Goal: Transaction & Acquisition: Download file/media

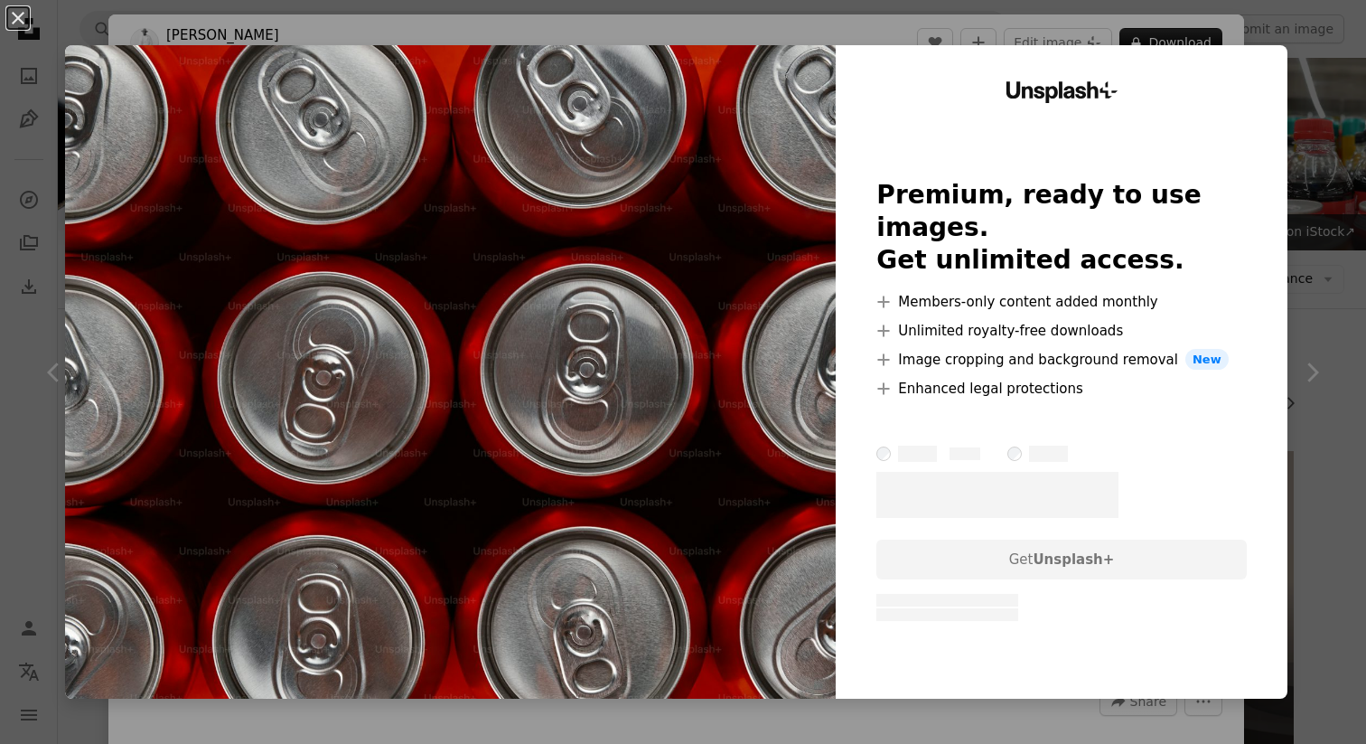
scroll to position [2384, 0]
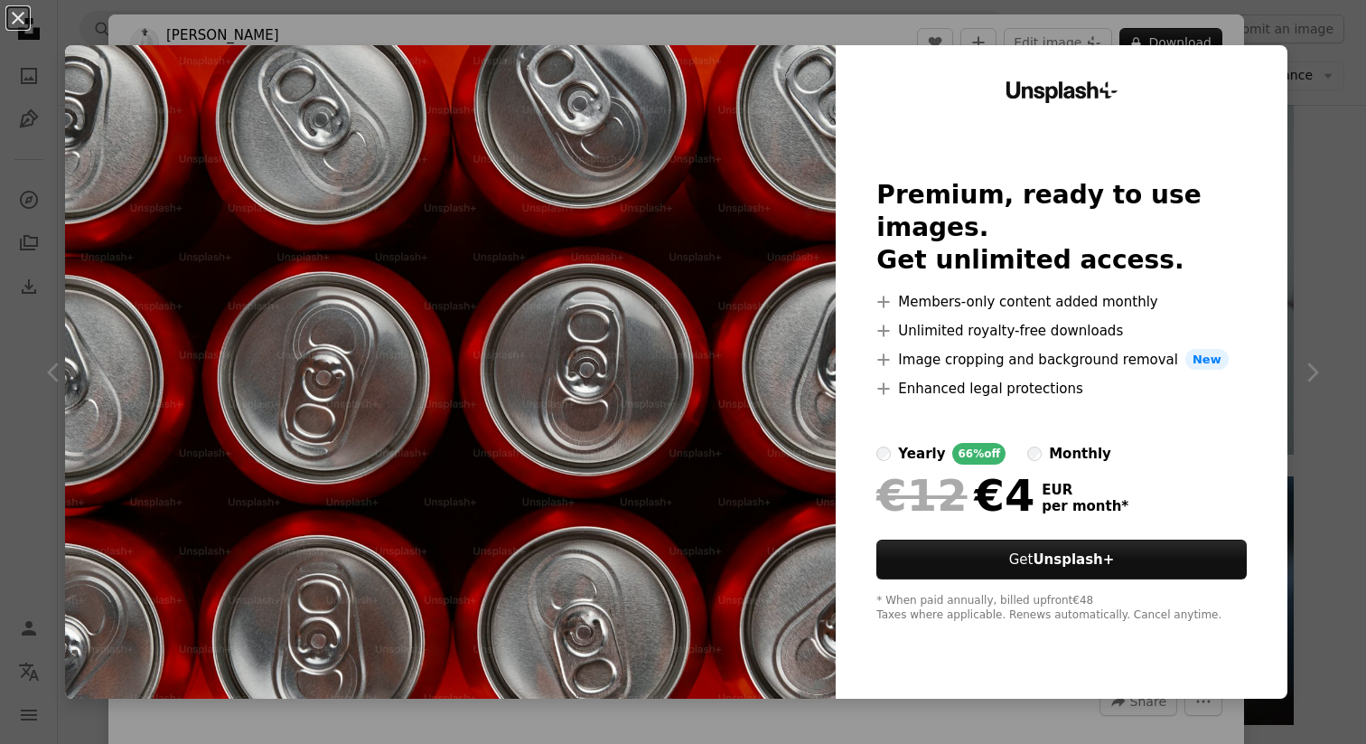
click at [1248, 64] on div "Unsplash+ Premium, ready to use images. Get unlimited access. A plus sign Membe…" at bounding box center [1062, 371] width 452 height 653
drag, startPoint x: 1309, startPoint y: 127, endPoint x: 1300, endPoint y: 154, distance: 27.4
click at [1309, 127] on div "An X shape Unsplash+ Premium, ready to use images. Get unlimited access. A plus…" at bounding box center [683, 372] width 1366 height 744
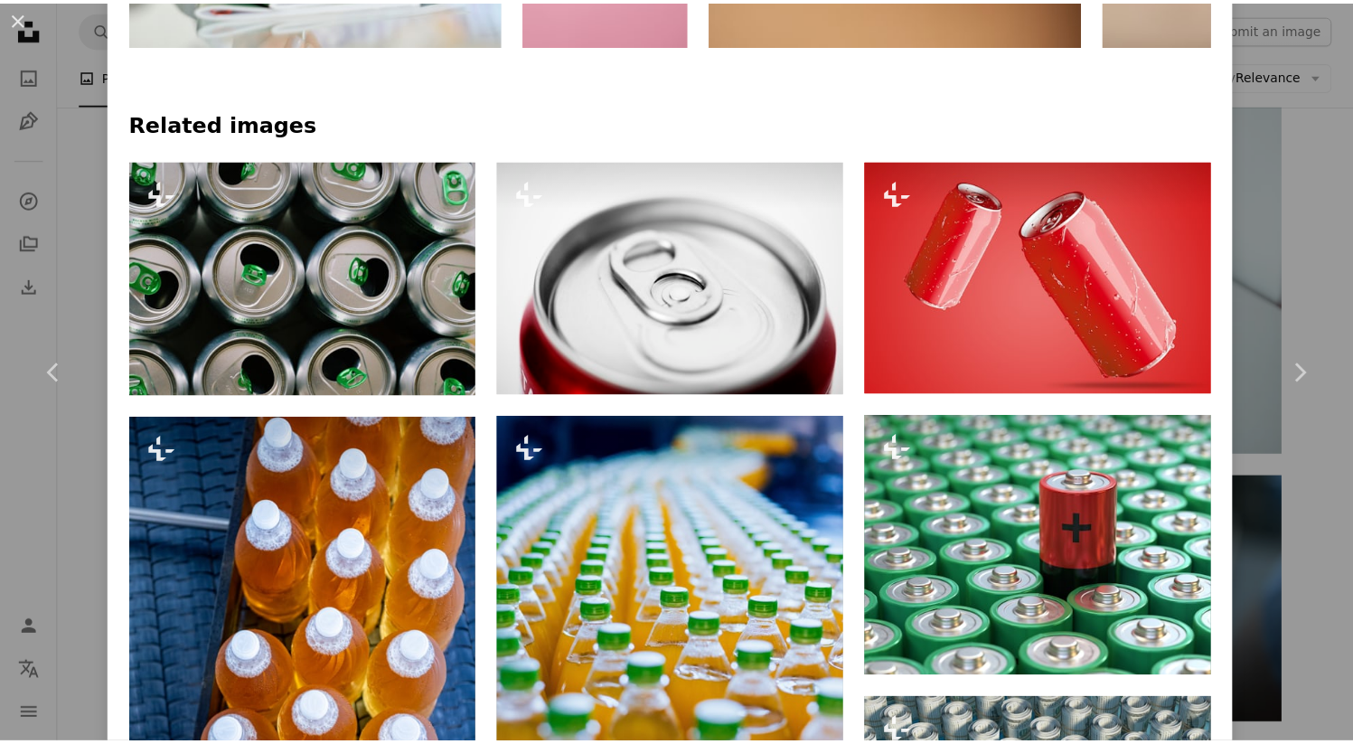
scroll to position [1293, 0]
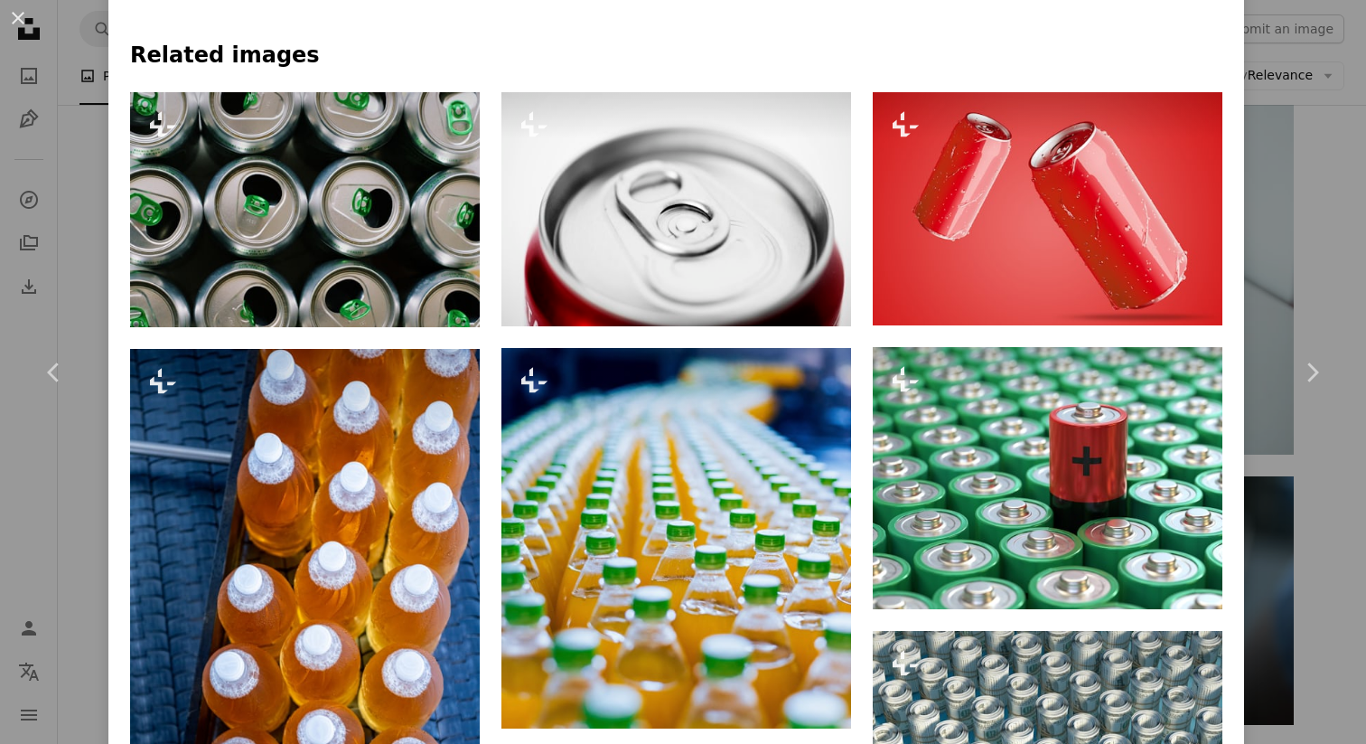
click at [1285, 250] on div "An X shape Chevron left Chevron right [PERSON_NAME] For Unsplash+ A heart A plu…" at bounding box center [683, 372] width 1366 height 744
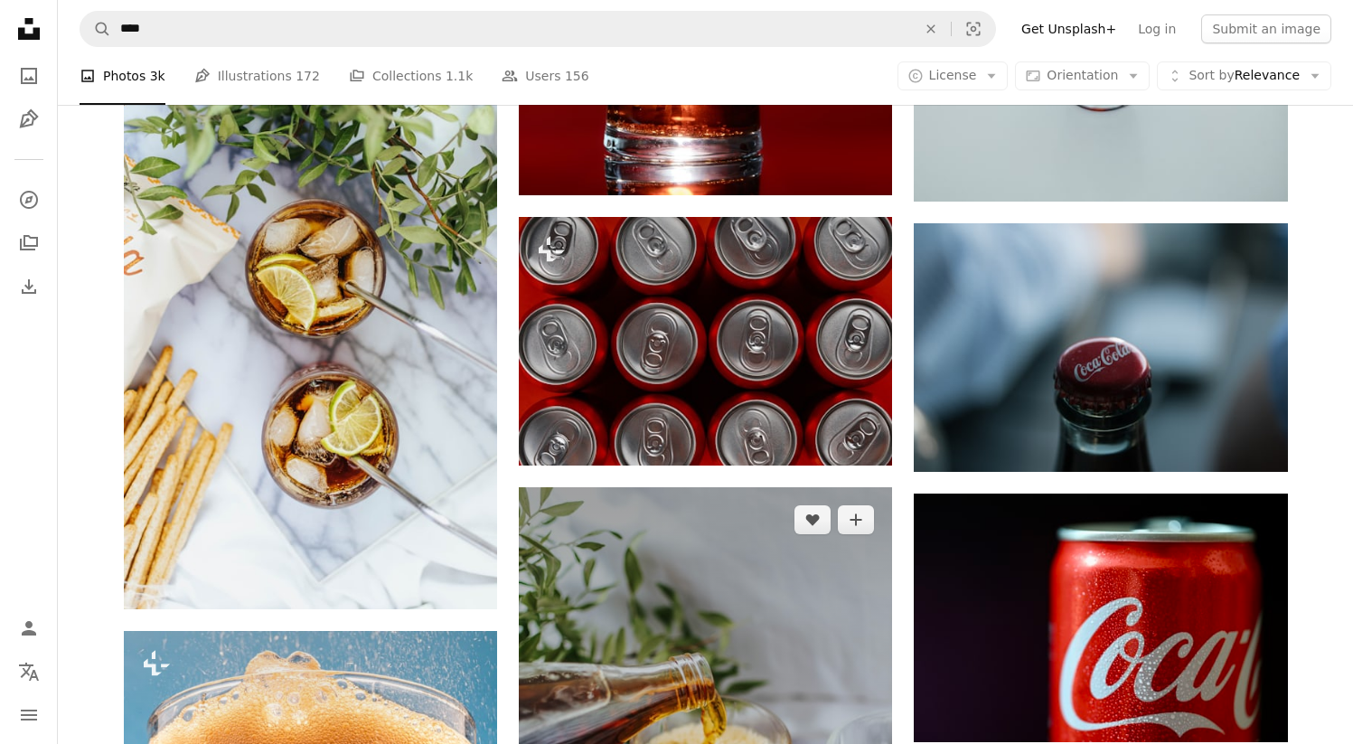
scroll to position [2619, 0]
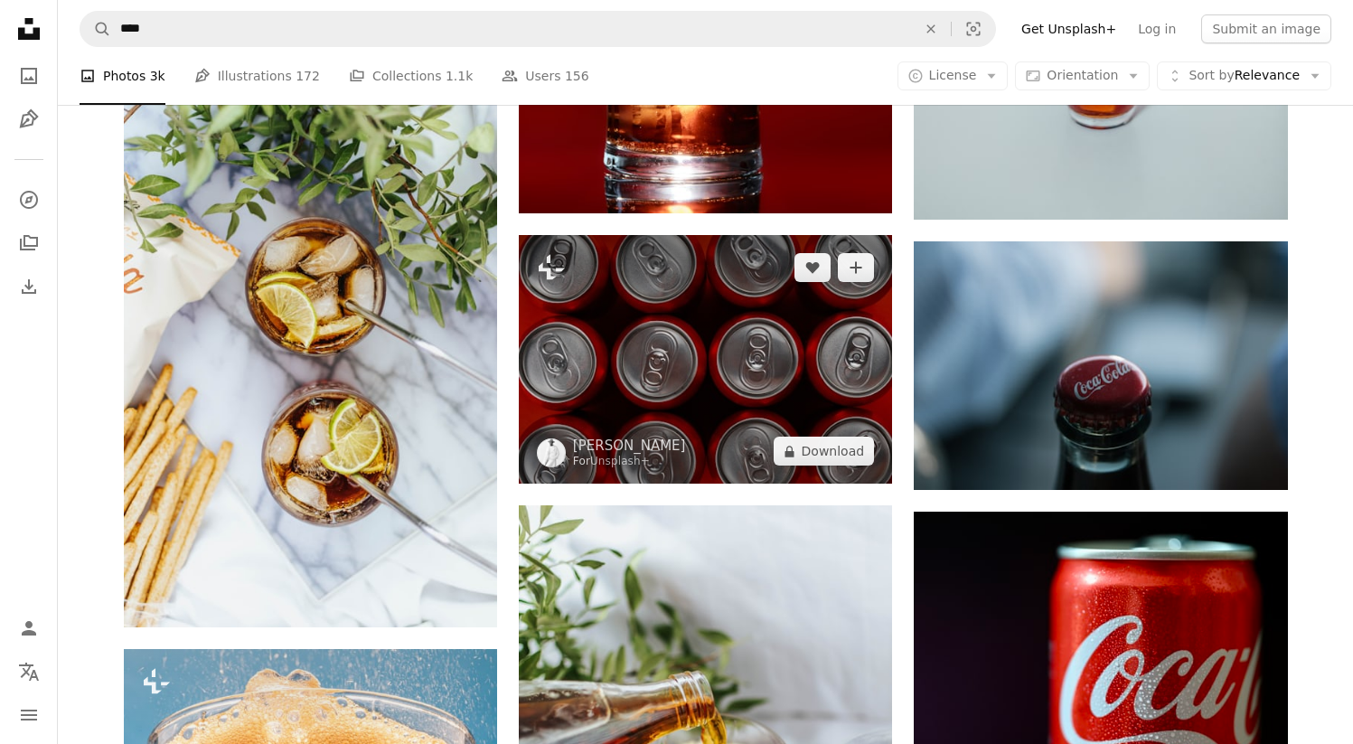
click at [768, 355] on img at bounding box center [705, 359] width 373 height 249
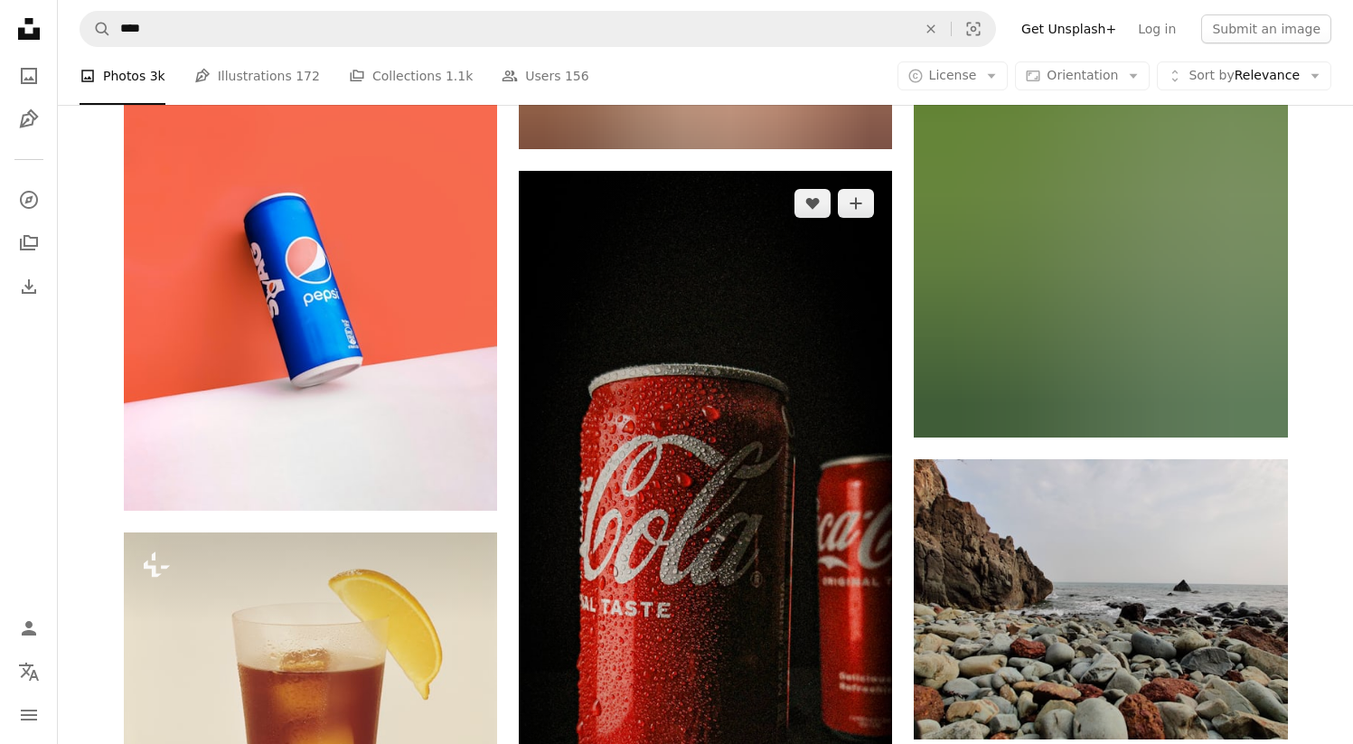
scroll to position [10642, 0]
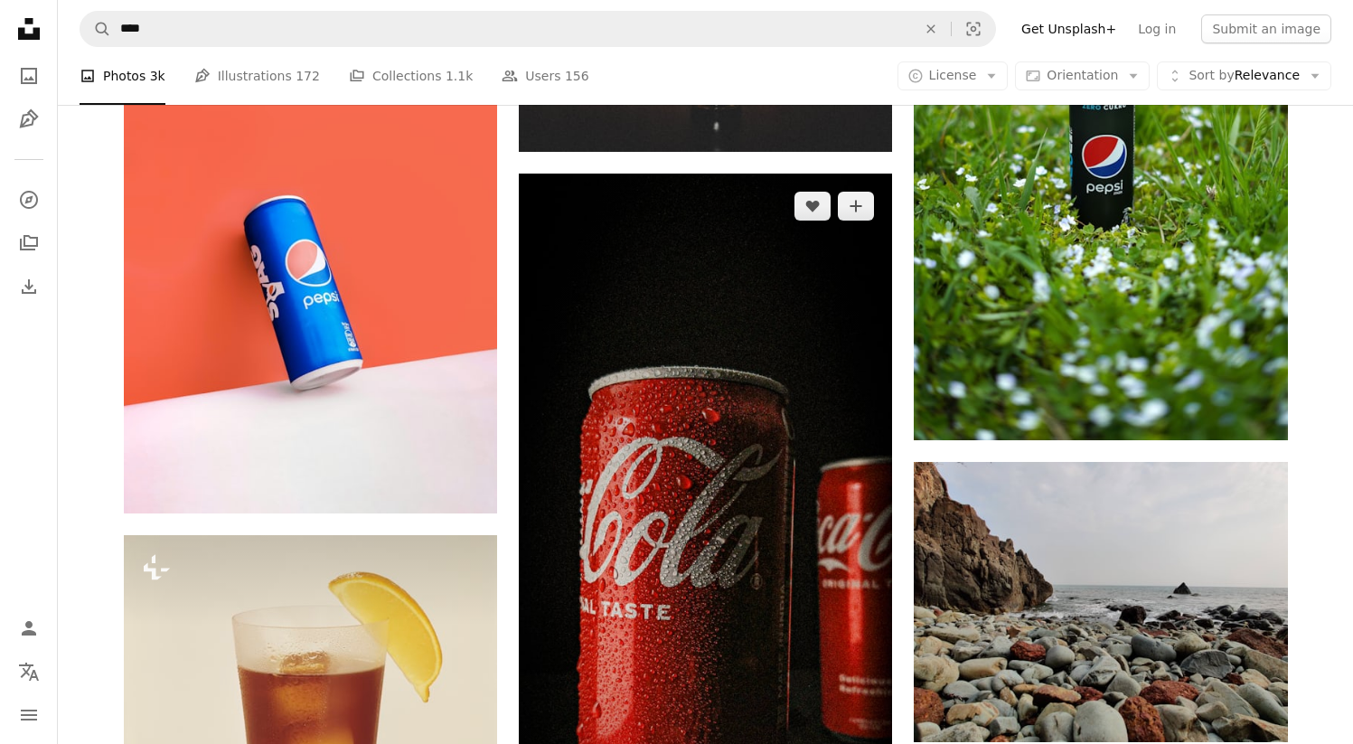
click at [749, 317] on img at bounding box center [705, 589] width 373 height 830
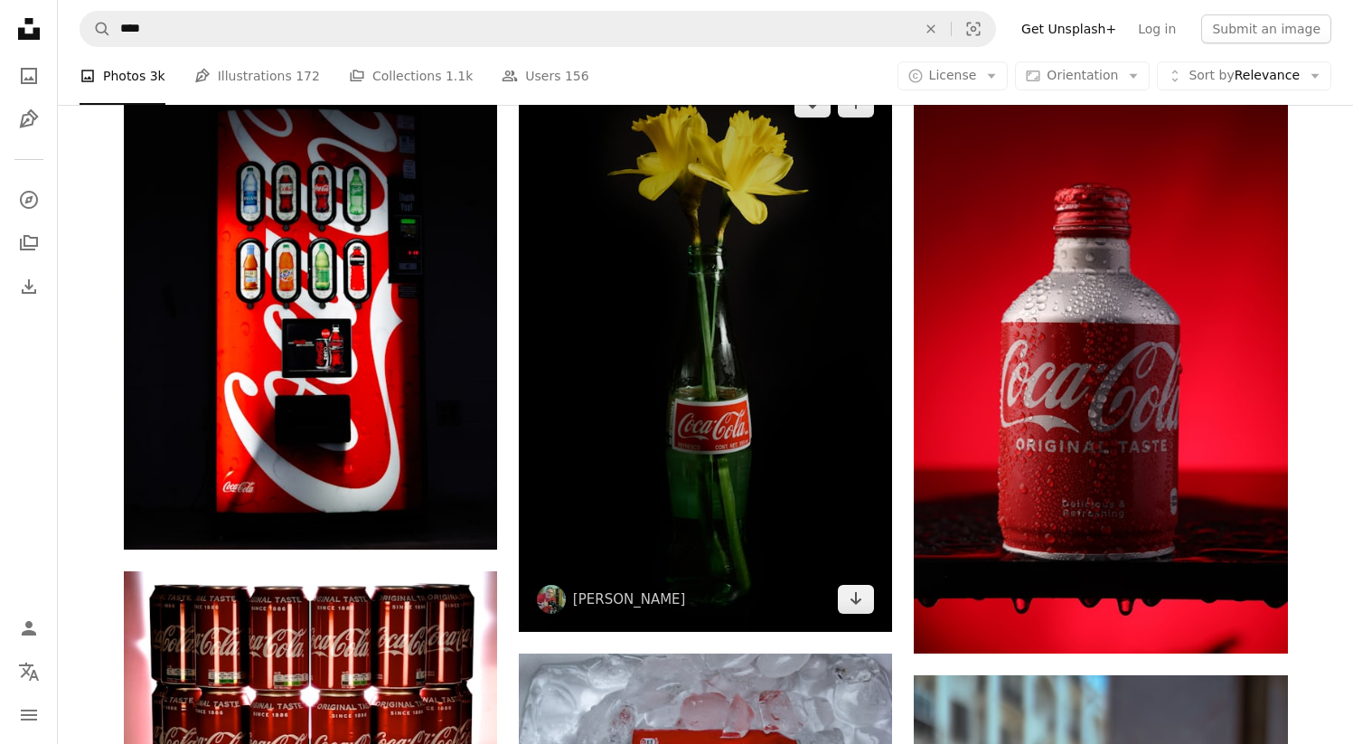
scroll to position [24612, 0]
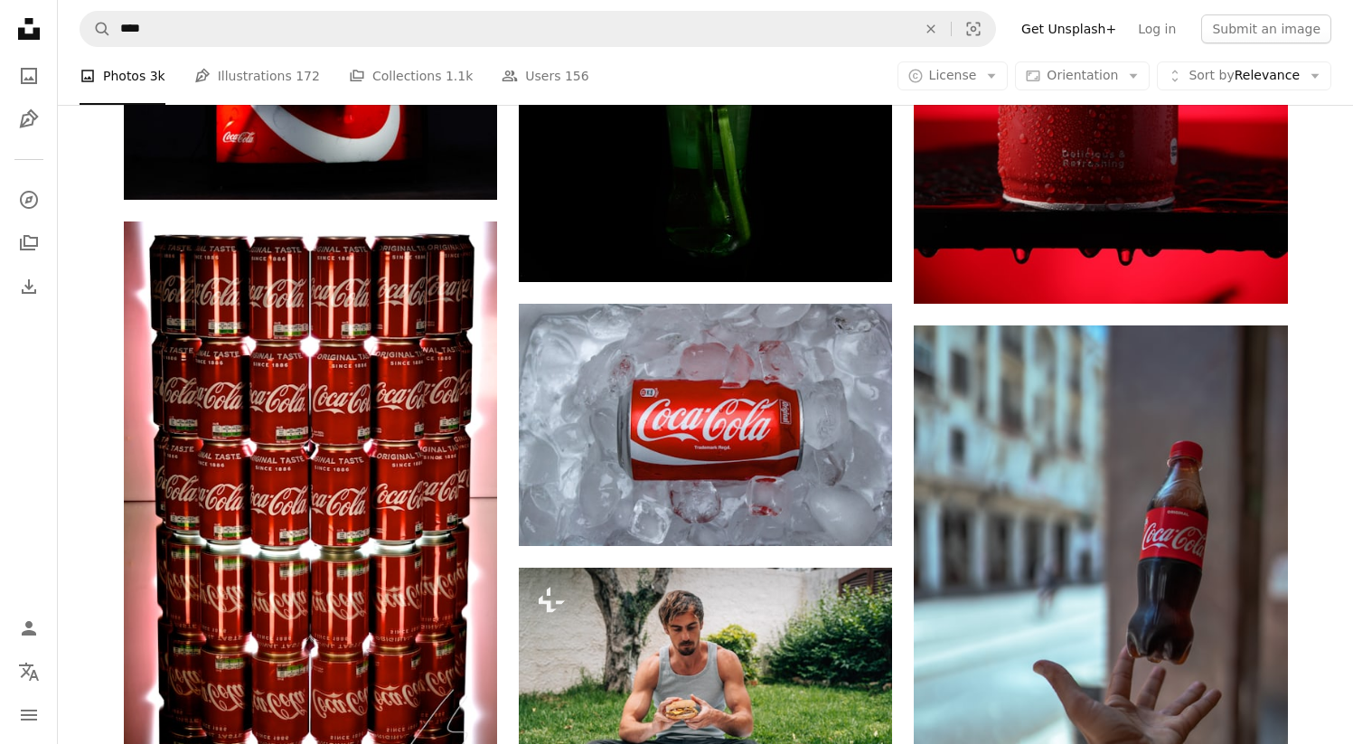
click at [207, 47] on nav "A magnifying glass **** An X shape Visual search Filters Get Unsplash+ Log in S…" at bounding box center [705, 29] width 1295 height 58
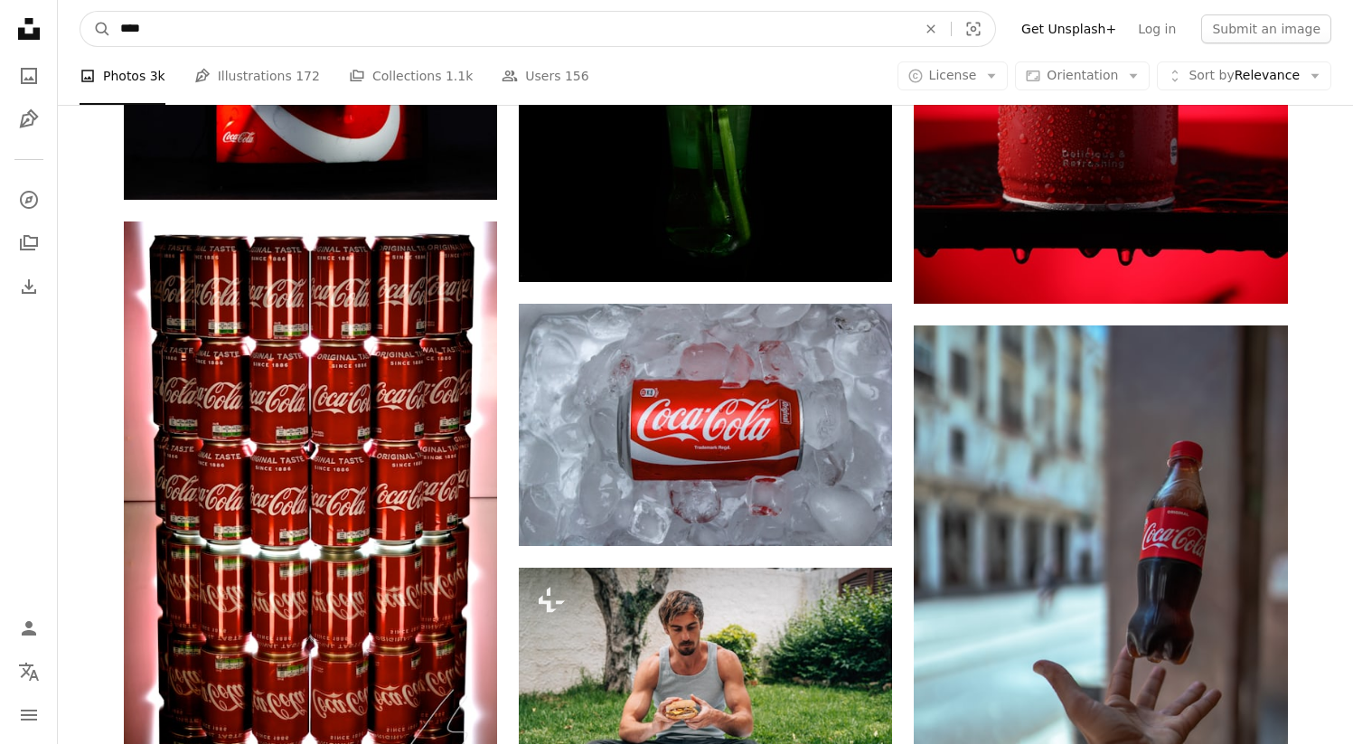
click at [210, 35] on input "****" at bounding box center [511, 29] width 800 height 34
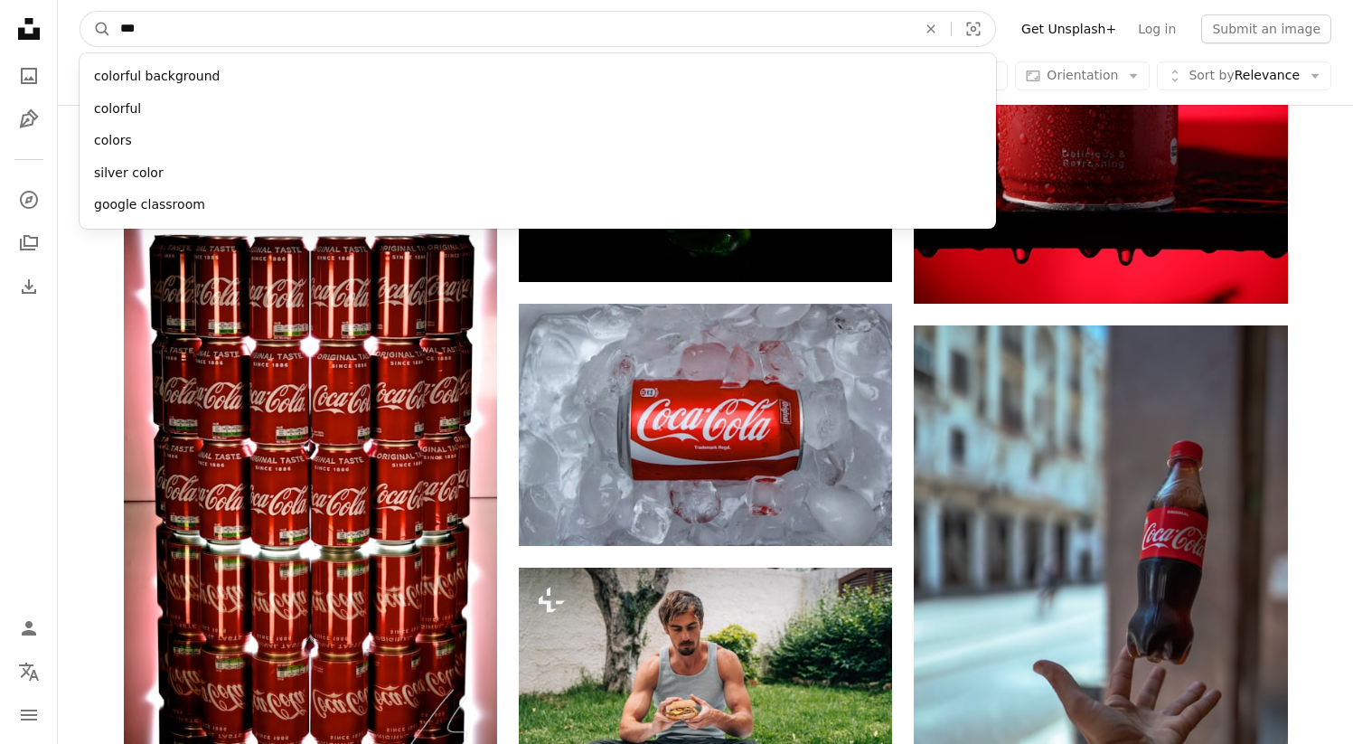
type input "****"
click button "A magnifying glass" at bounding box center [95, 29] width 31 height 34
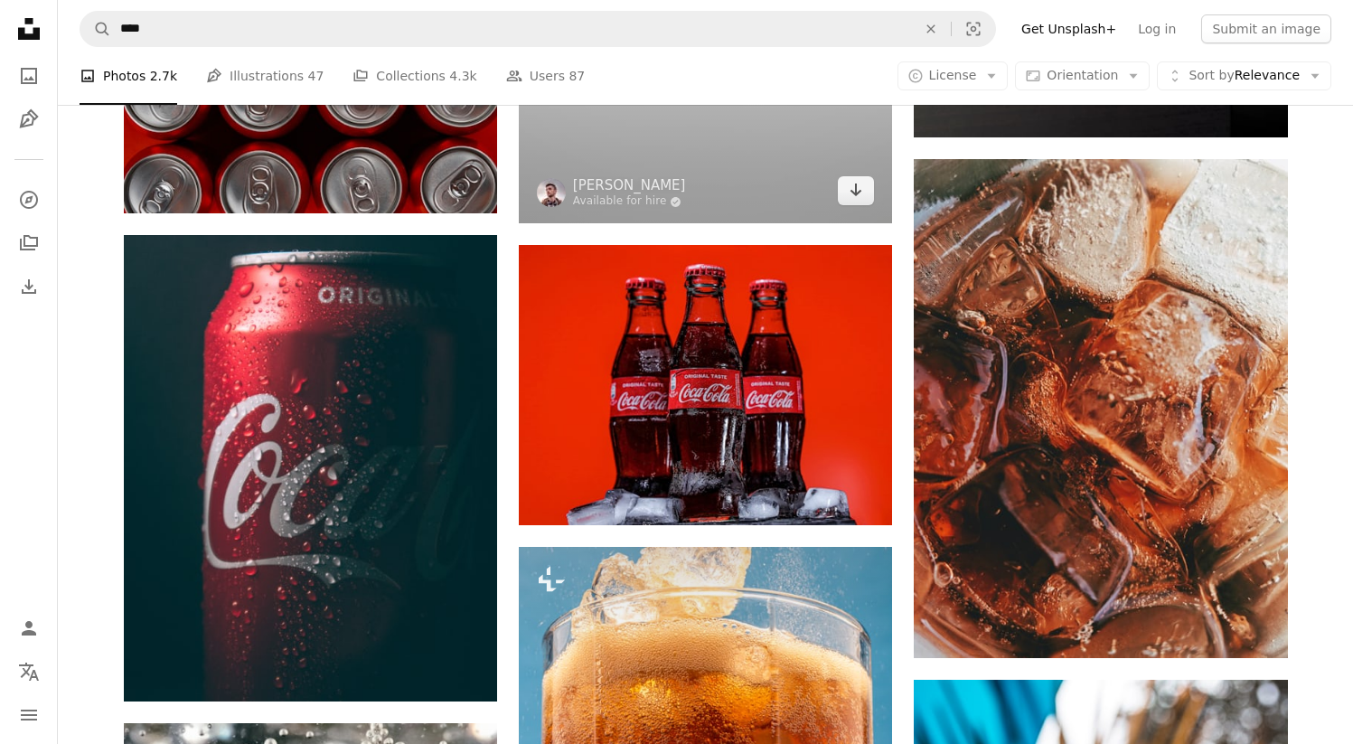
scroll to position [1691, 0]
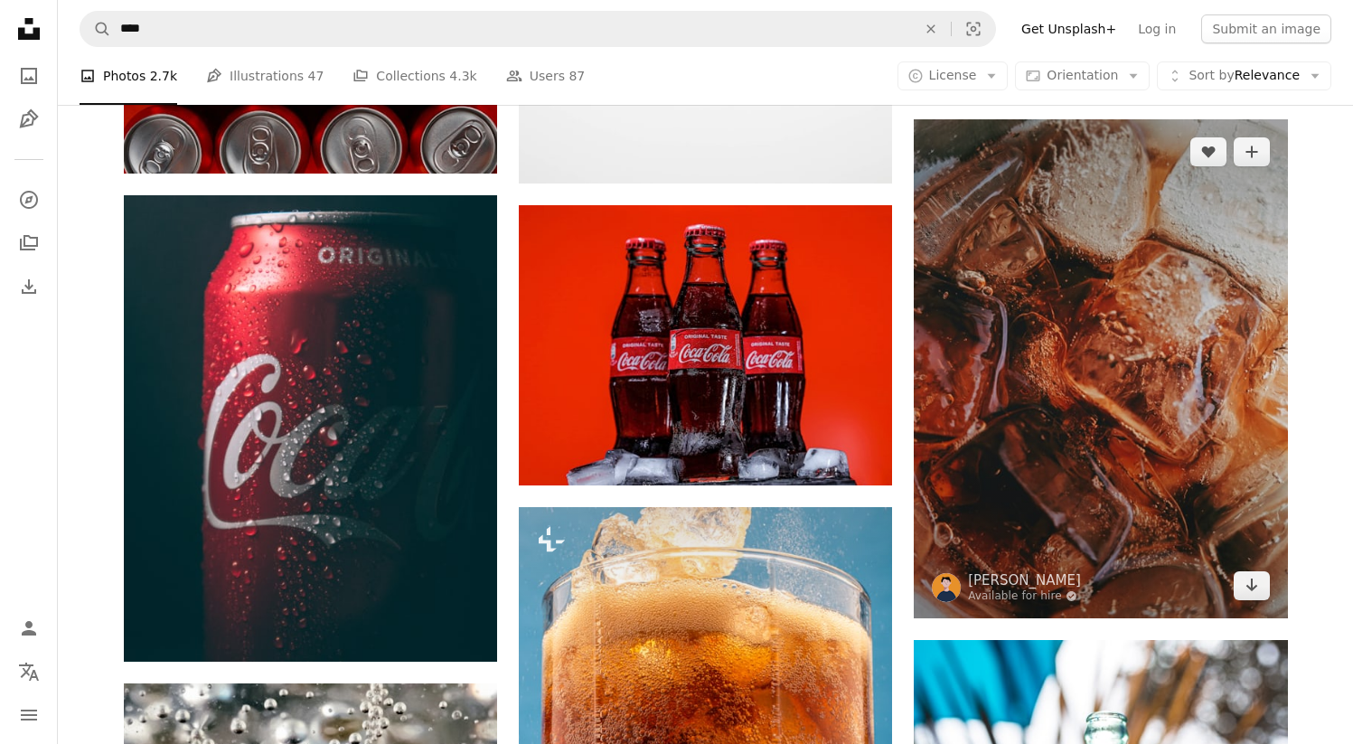
click at [1122, 361] on img at bounding box center [1100, 368] width 373 height 498
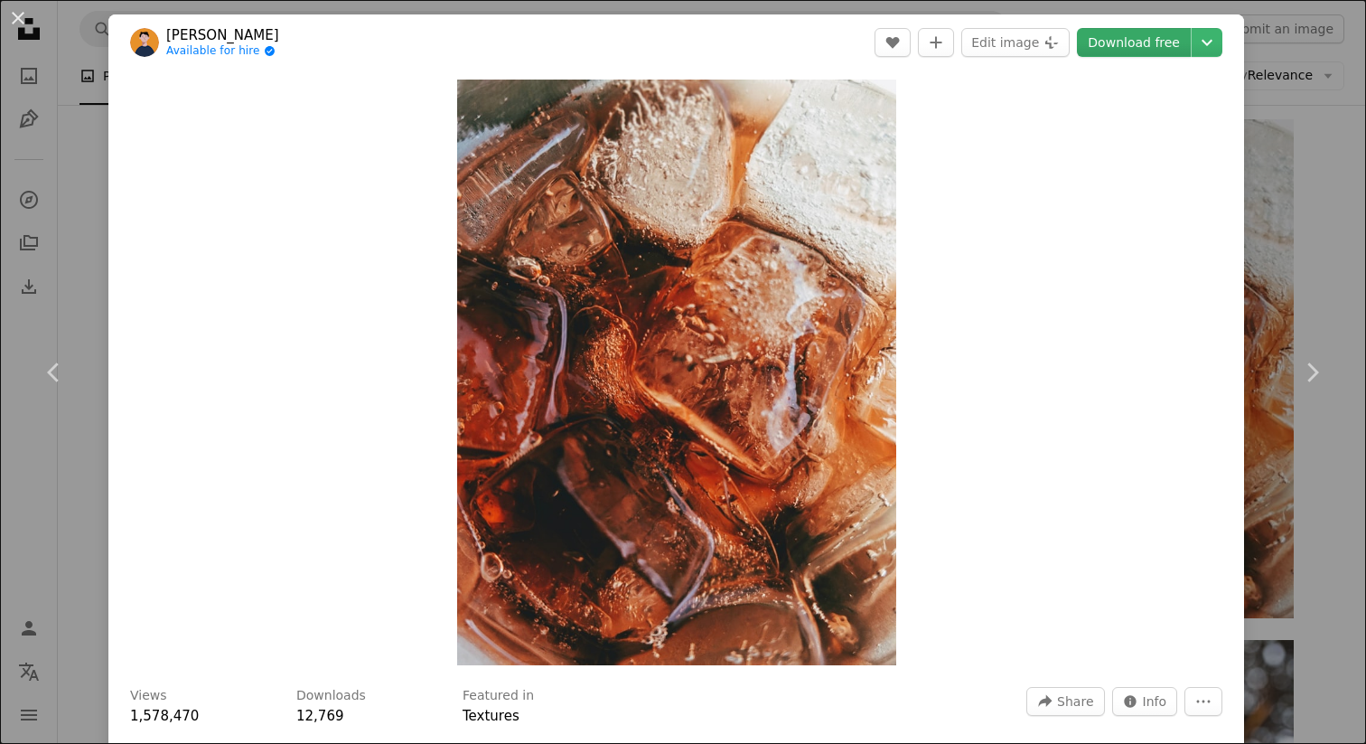
click at [1125, 42] on link "Download free" at bounding box center [1134, 42] width 114 height 29
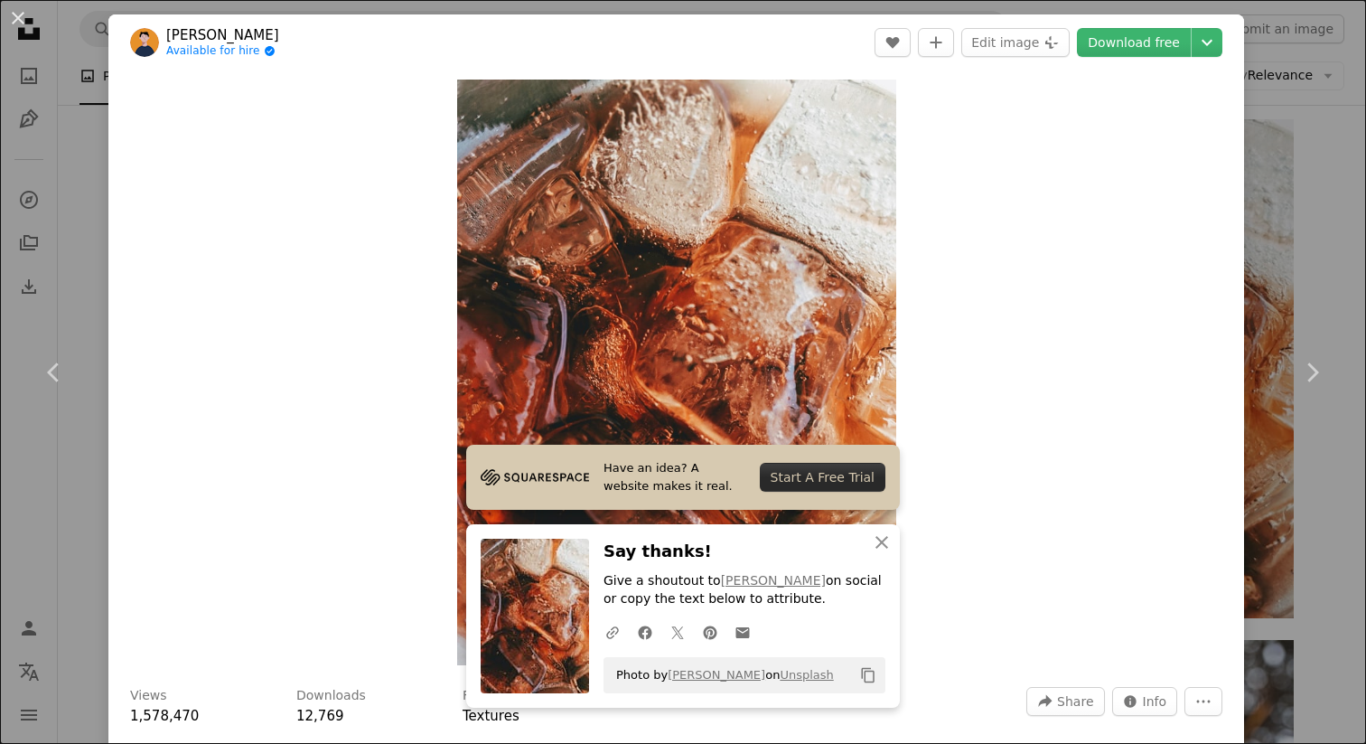
click at [1279, 171] on div "An X shape Chevron left Chevron right Have an idea? A website makes it real. St…" at bounding box center [683, 372] width 1366 height 744
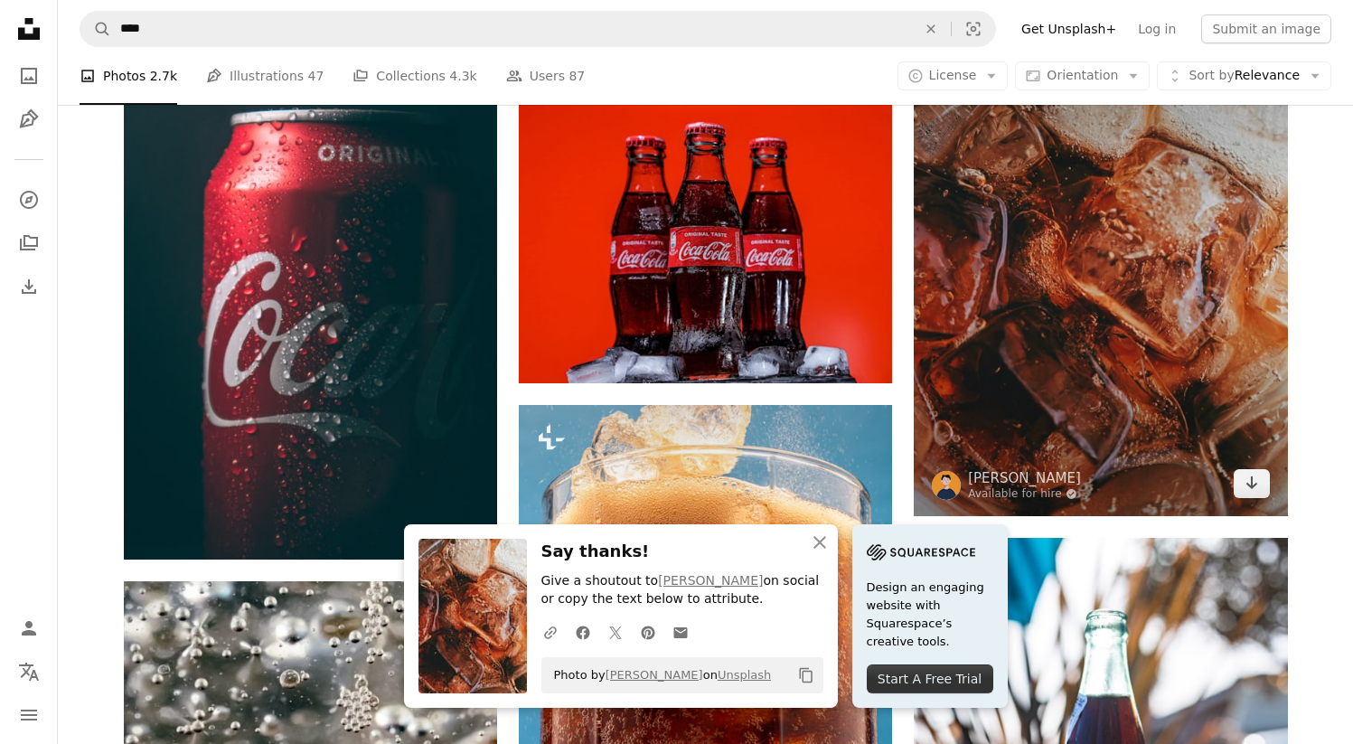
scroll to position [1815, 0]
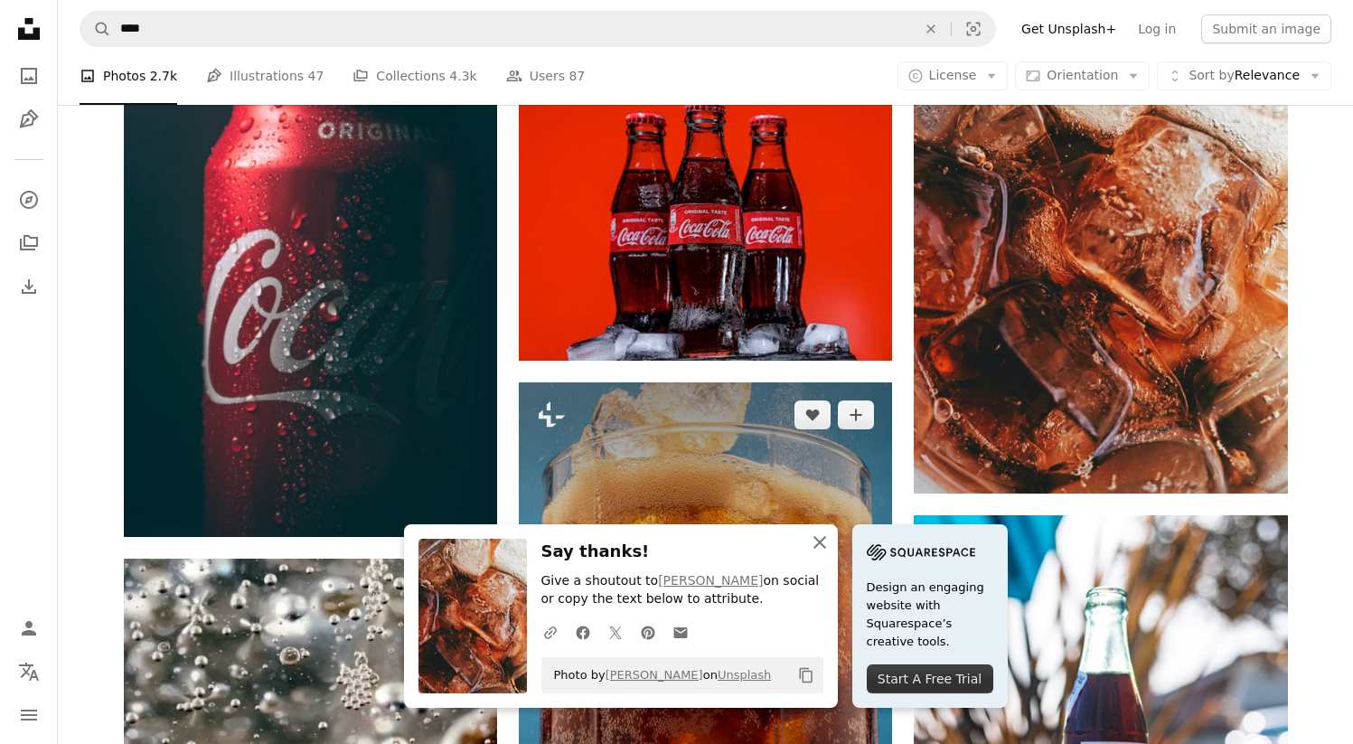
drag, startPoint x: 806, startPoint y: 532, endPoint x: 808, endPoint y: 484, distance: 47.9
click at [806, 532] on button "An X shape Close" at bounding box center [820, 542] width 36 height 36
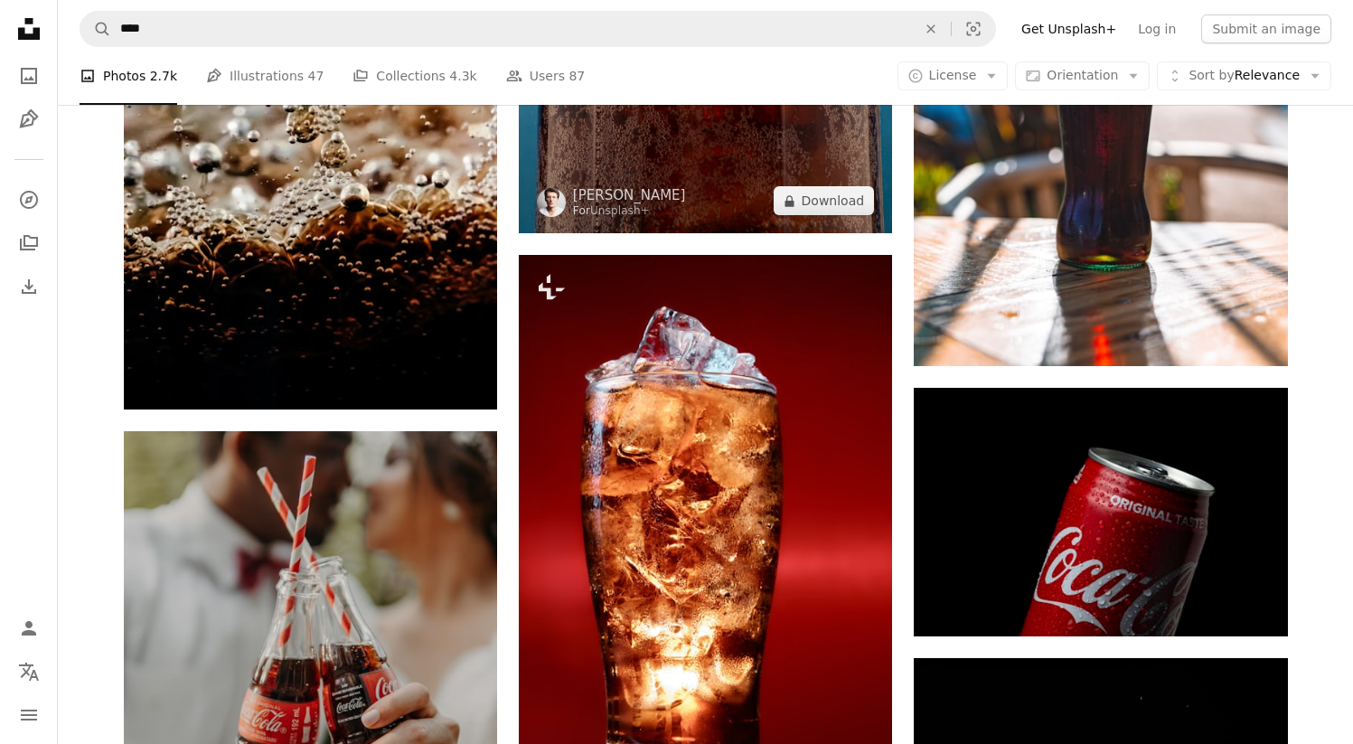
scroll to position [2552, 0]
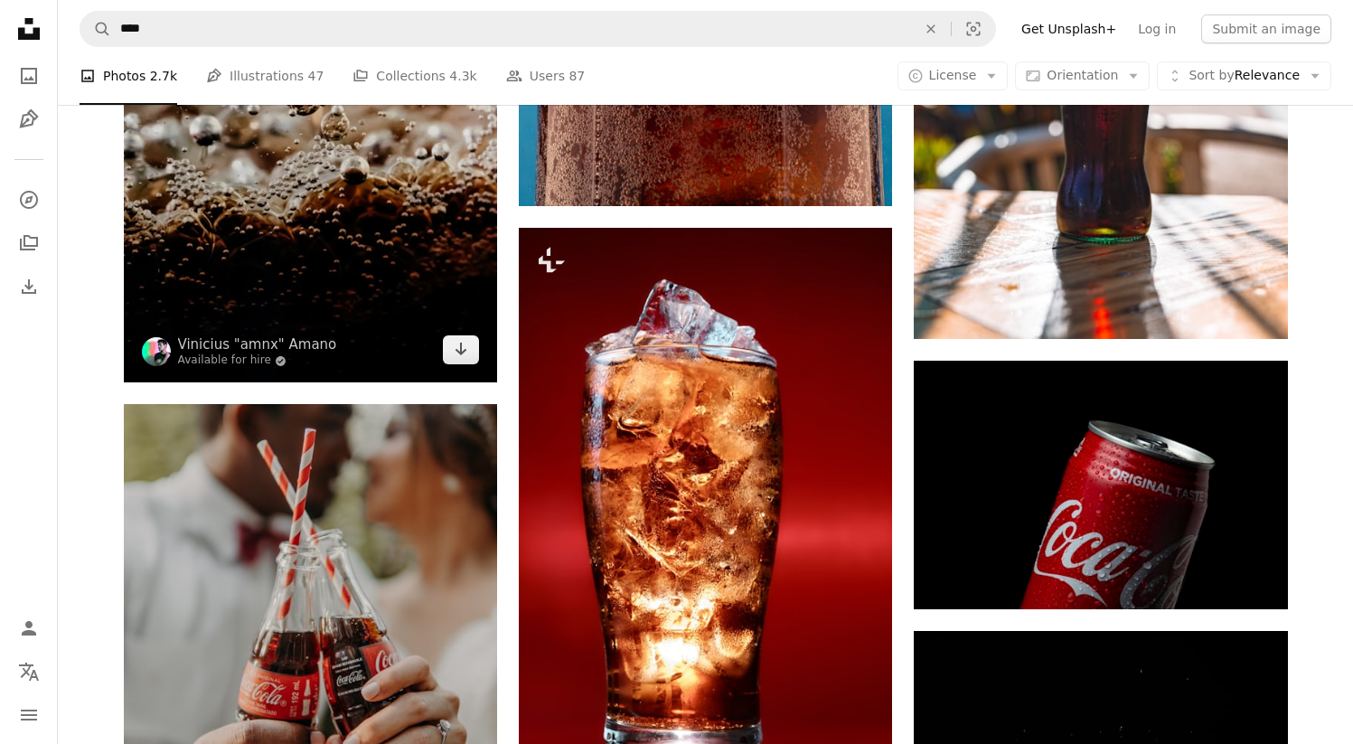
click at [406, 263] on img at bounding box center [310, 102] width 373 height 560
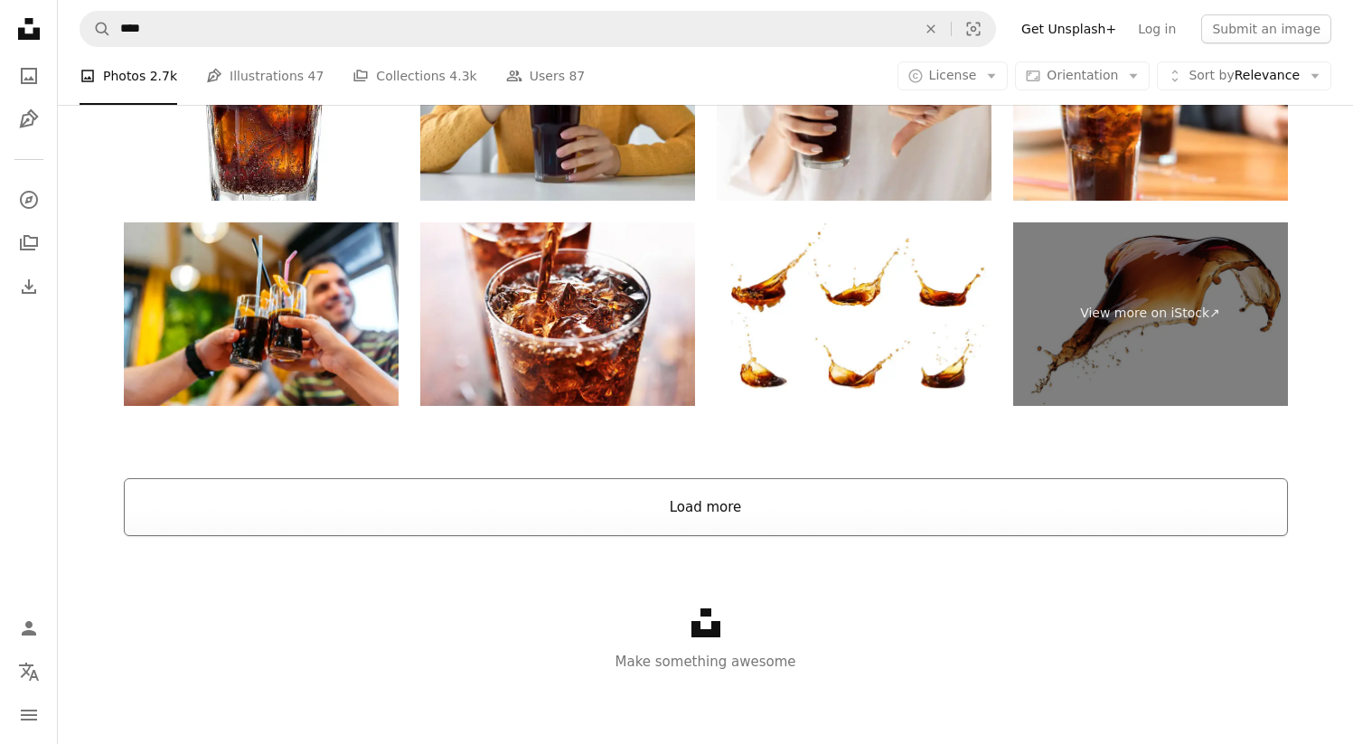
click at [736, 493] on button "Load more" at bounding box center [706, 507] width 1164 height 58
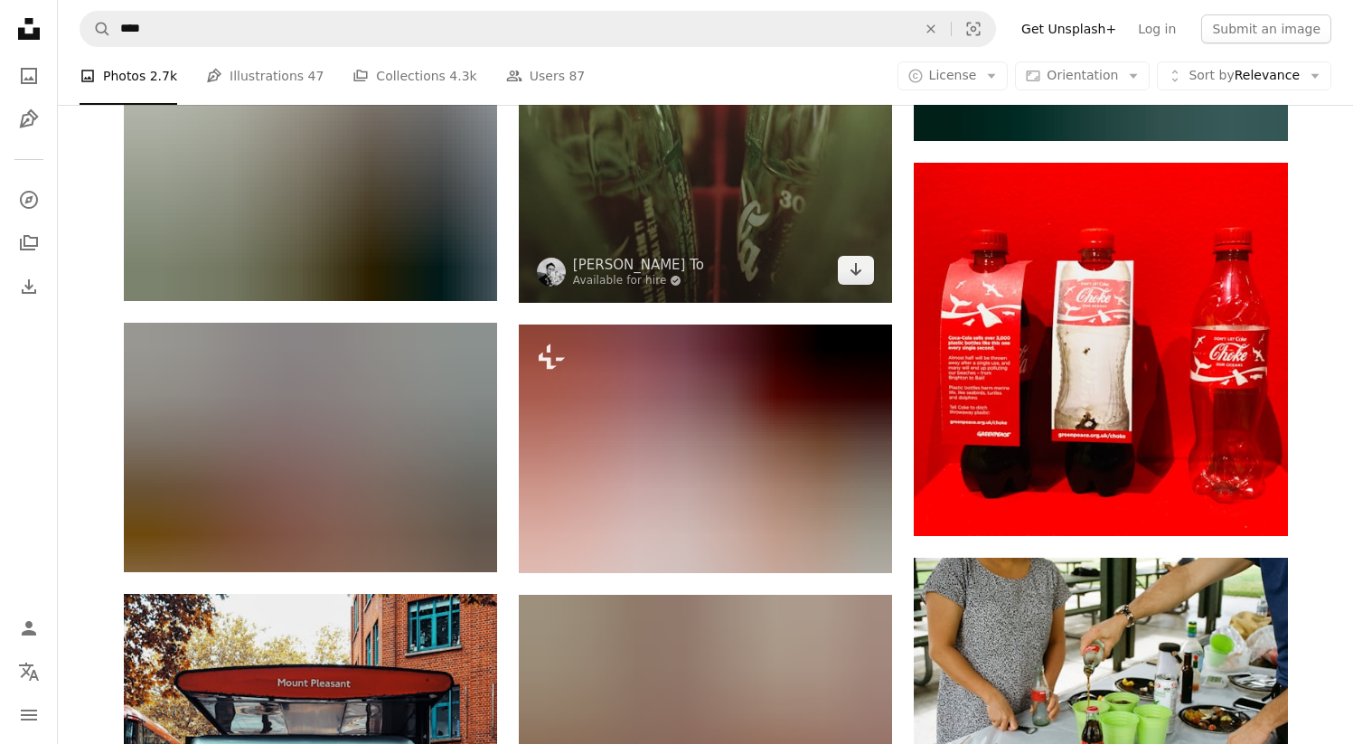
scroll to position [25043, 0]
